Goal: Transaction & Acquisition: Purchase product/service

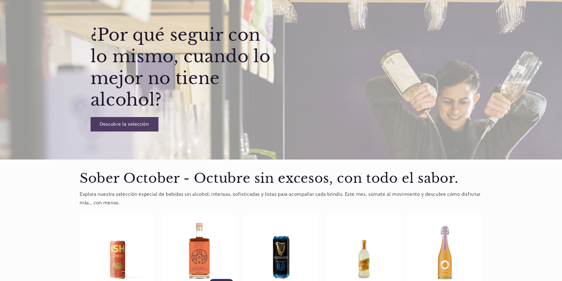
scroll to position [118, 0]
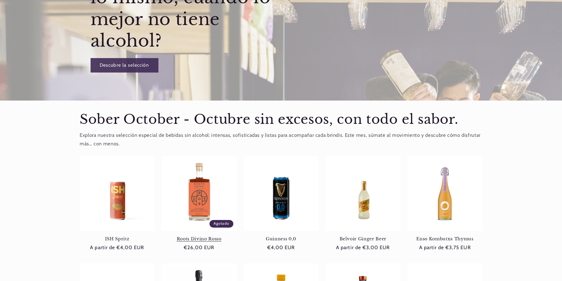
click at [186, 236] on link "Roots Divino Rosso" at bounding box center [199, 238] width 75 height 5
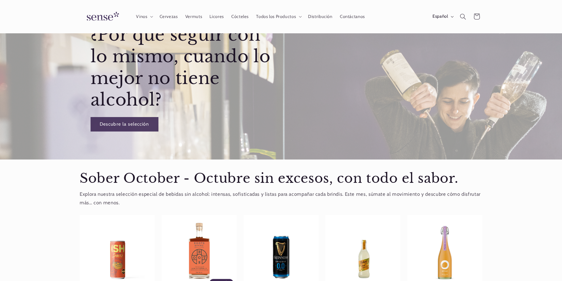
scroll to position [30, 0]
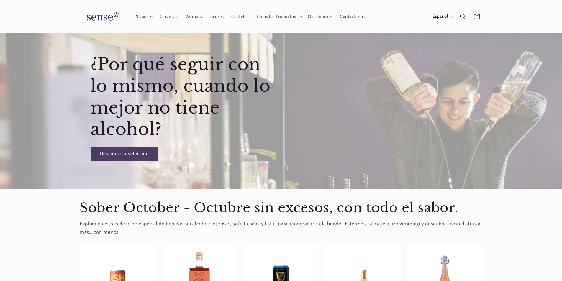
click at [150, 17] on icon at bounding box center [151, 17] width 3 height 2
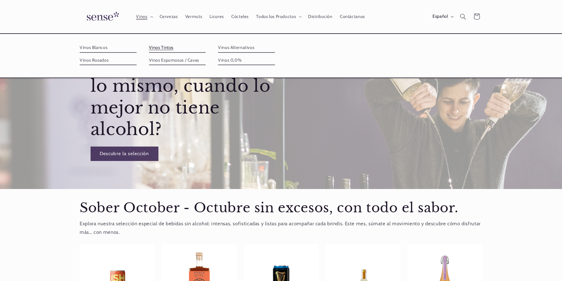
click at [154, 49] on link "Vinos Tintos" at bounding box center [177, 47] width 57 height 9
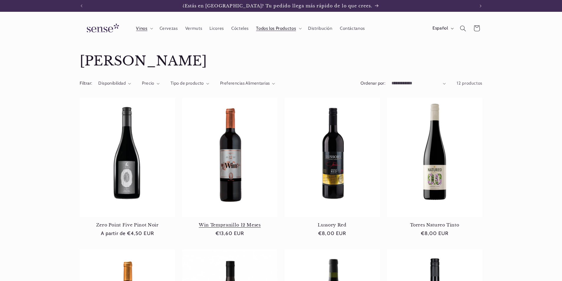
click at [228, 223] on link "Win Tempranillo 12 Meses" at bounding box center [229, 225] width 95 height 5
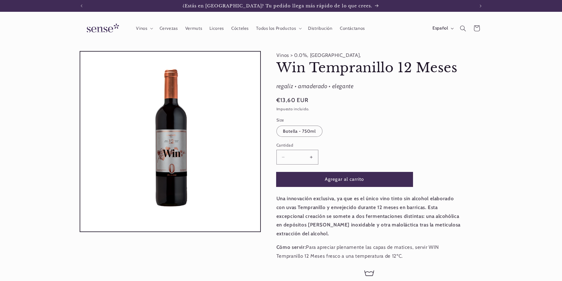
click at [334, 178] on button "Agregar al carrito" at bounding box center [345, 179] width 136 height 14
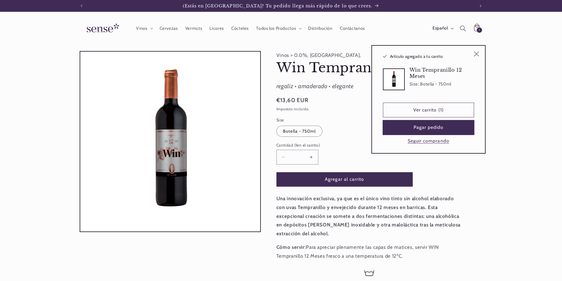
click at [425, 132] on button "Pagar pedido" at bounding box center [428, 127] width 91 height 14
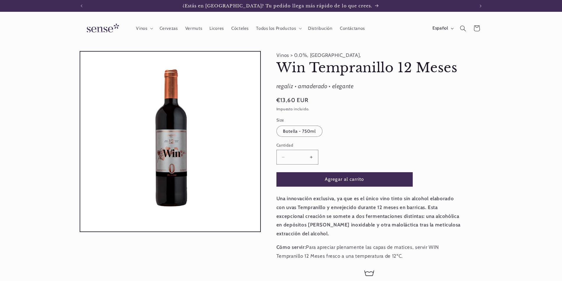
click at [311, 159] on button "Aumentar cantidad para Win Tempranillo 12 Meses" at bounding box center [311, 157] width 13 height 14
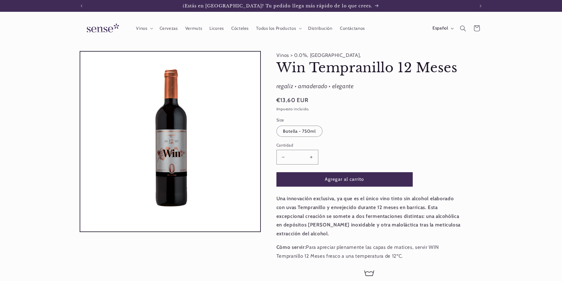
click at [311, 159] on button "Aumentar cantidad para Win Tempranillo 12 Meses" at bounding box center [311, 157] width 13 height 14
type input "*"
click at [360, 182] on button "Agregar al carrito" at bounding box center [345, 179] width 136 height 14
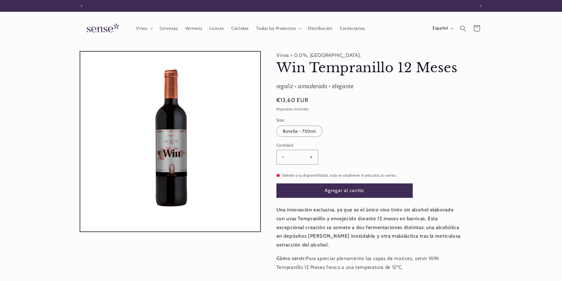
scroll to position [0, 393]
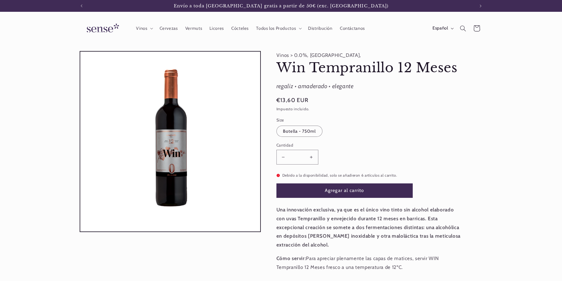
click at [477, 30] on icon at bounding box center [477, 28] width 14 height 14
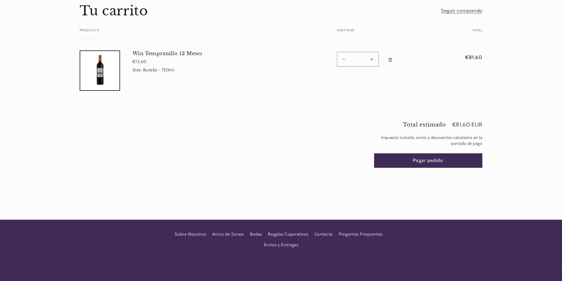
scroll to position [59, 0]
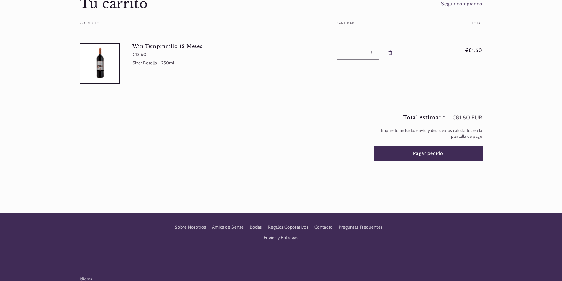
click at [432, 154] on button "Pagar pedido" at bounding box center [428, 153] width 109 height 14
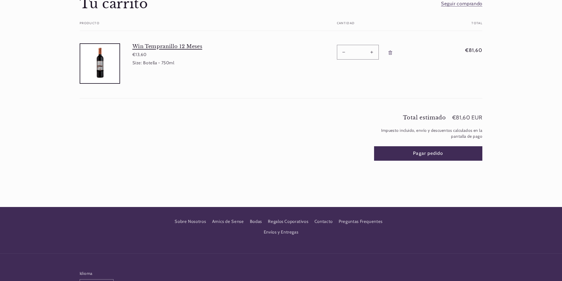
scroll to position [59, 0]
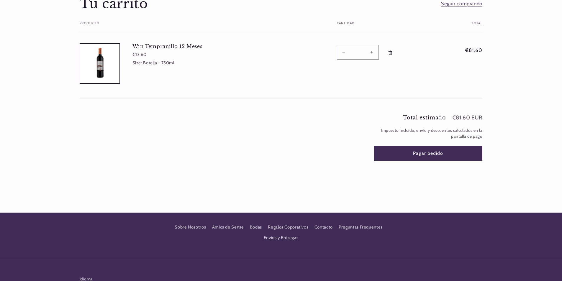
click at [389, 54] on icon "Eliminar Win Tempranillo 12 Meses - Botella - 750ml" at bounding box center [390, 52] width 5 height 5
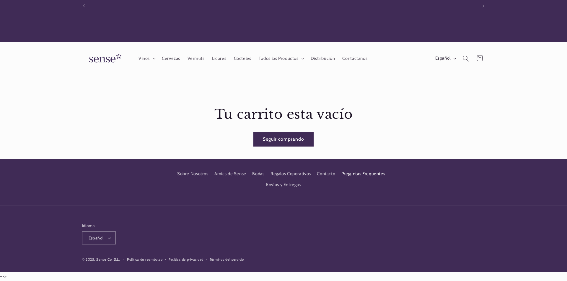
scroll to position [0, 393]
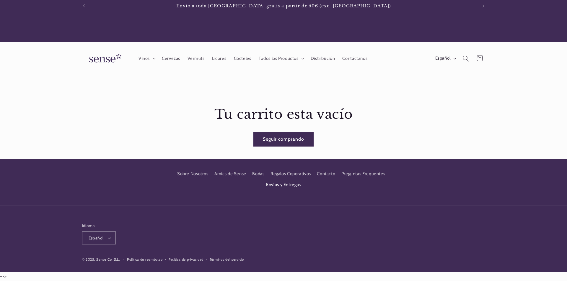
click at [287, 185] on link "Envíos y Entregas" at bounding box center [283, 184] width 35 height 11
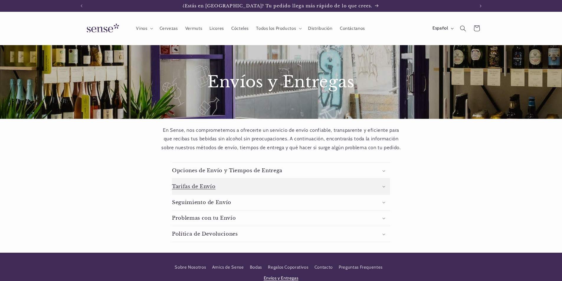
click at [240, 185] on summary "Tarifas de Envío" at bounding box center [281, 187] width 218 height 16
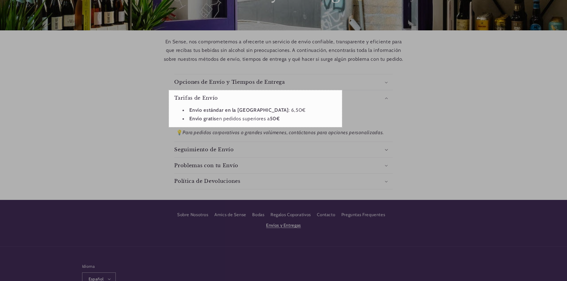
drag, startPoint x: 169, startPoint y: 90, endPoint x: 342, endPoint y: 127, distance: 176.9
click at [342, 127] on div "586 X 125" at bounding box center [283, 116] width 567 height 411
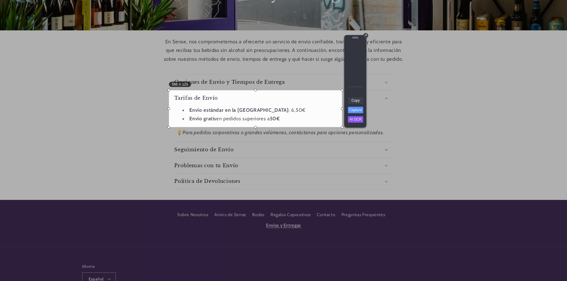
scroll to position [0, 393]
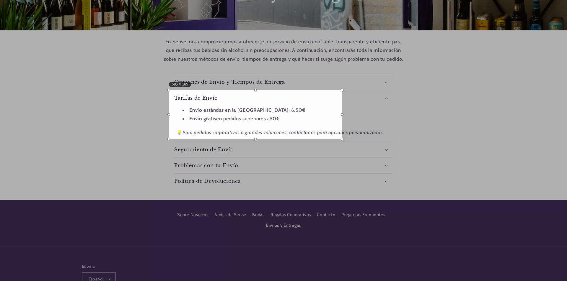
drag, startPoint x: 257, startPoint y: 128, endPoint x: 280, endPoint y: 139, distance: 26.1
click at [280, 139] on div at bounding box center [255, 139] width 173 height 3
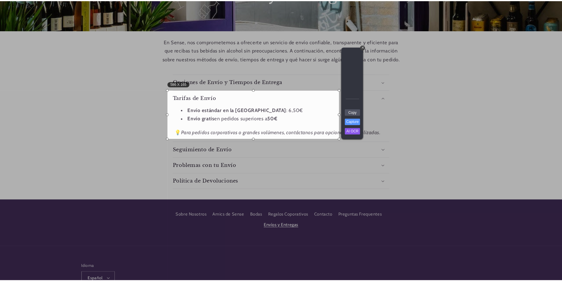
scroll to position [0, 0]
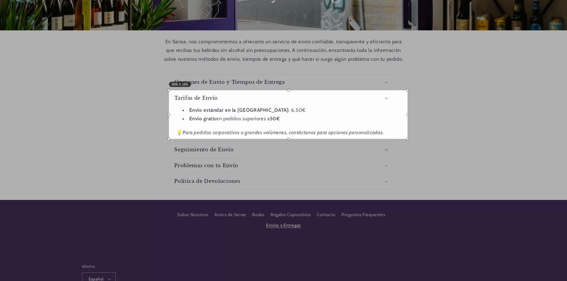
drag, startPoint x: 341, startPoint y: 115, endPoint x: 406, endPoint y: 116, distance: 65.5
click at [406, 116] on div at bounding box center [407, 114] width 3 height 49
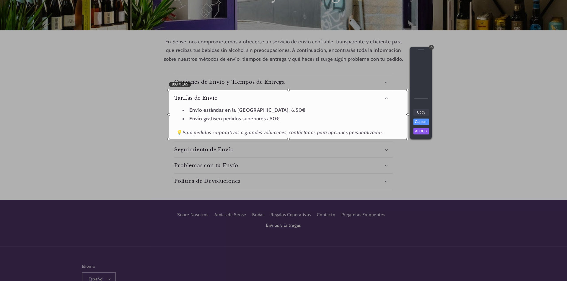
click at [417, 112] on link "Copy" at bounding box center [420, 112] width 15 height 6
